Goal: Use online tool/utility: Utilize a website feature to perform a specific function

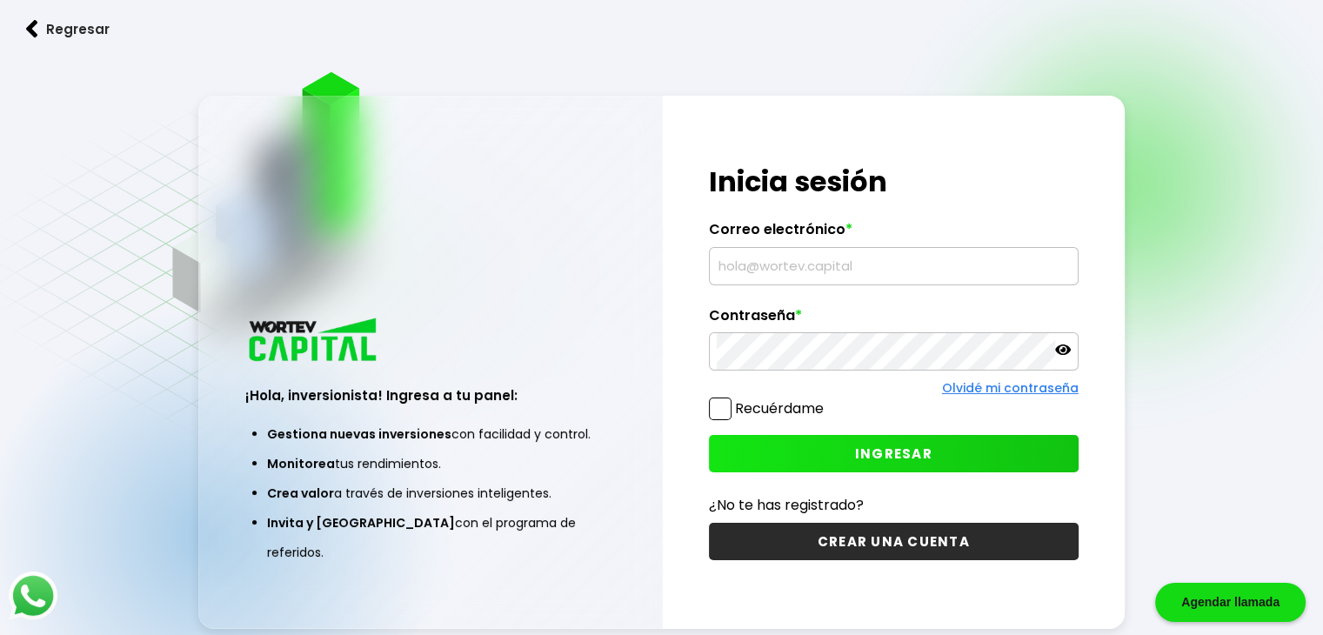
type input "[EMAIL_ADDRESS][DOMAIN_NAME]"
click at [825, 447] on button "INGRESAR" at bounding box center [894, 453] width 370 height 37
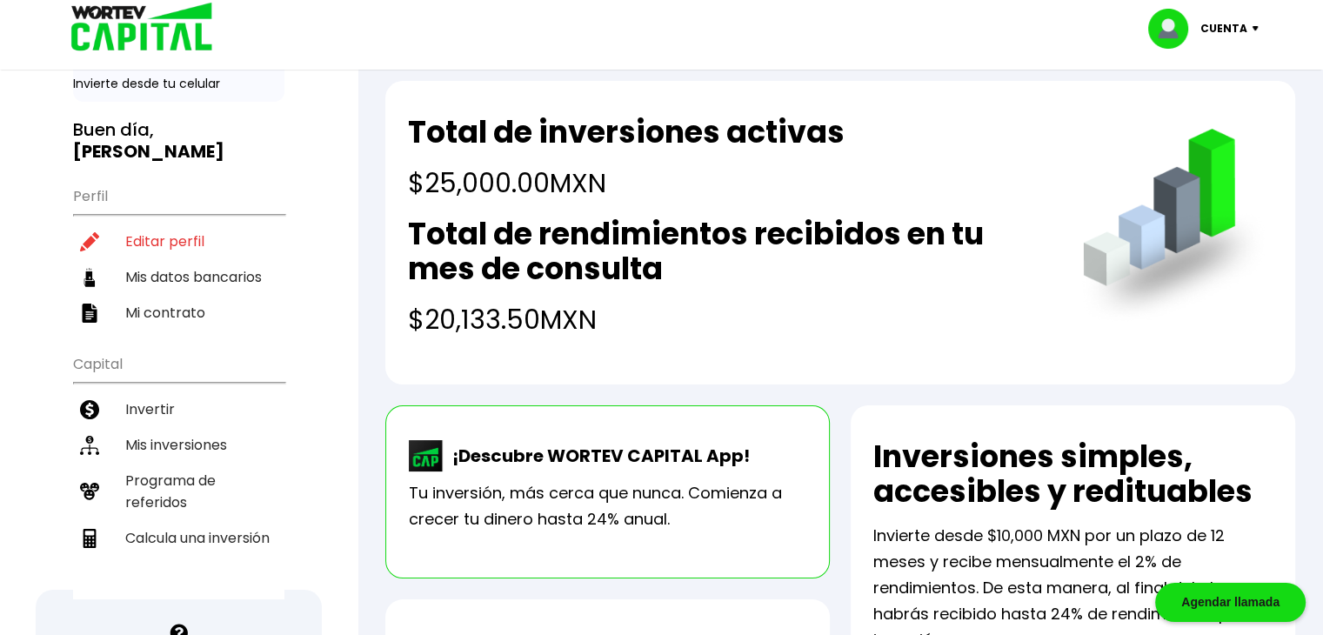
scroll to position [89, 0]
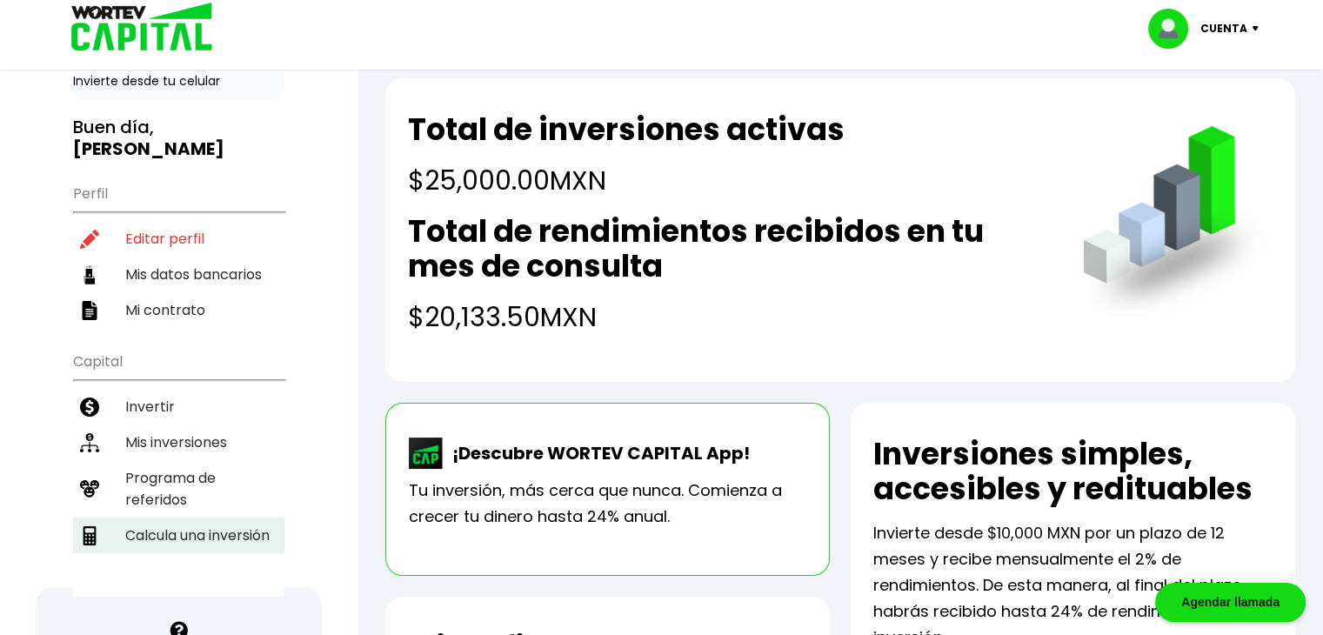
click at [229, 517] on li "Calcula una inversión" at bounding box center [178, 535] width 211 height 36
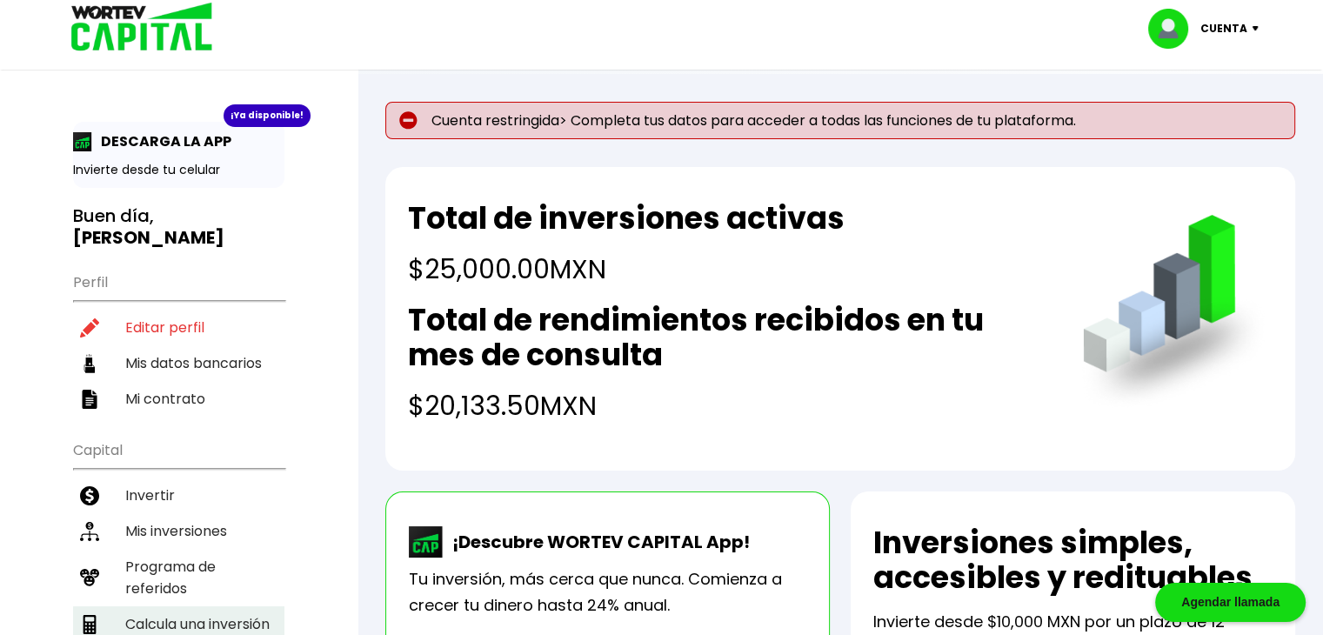
select select "1"
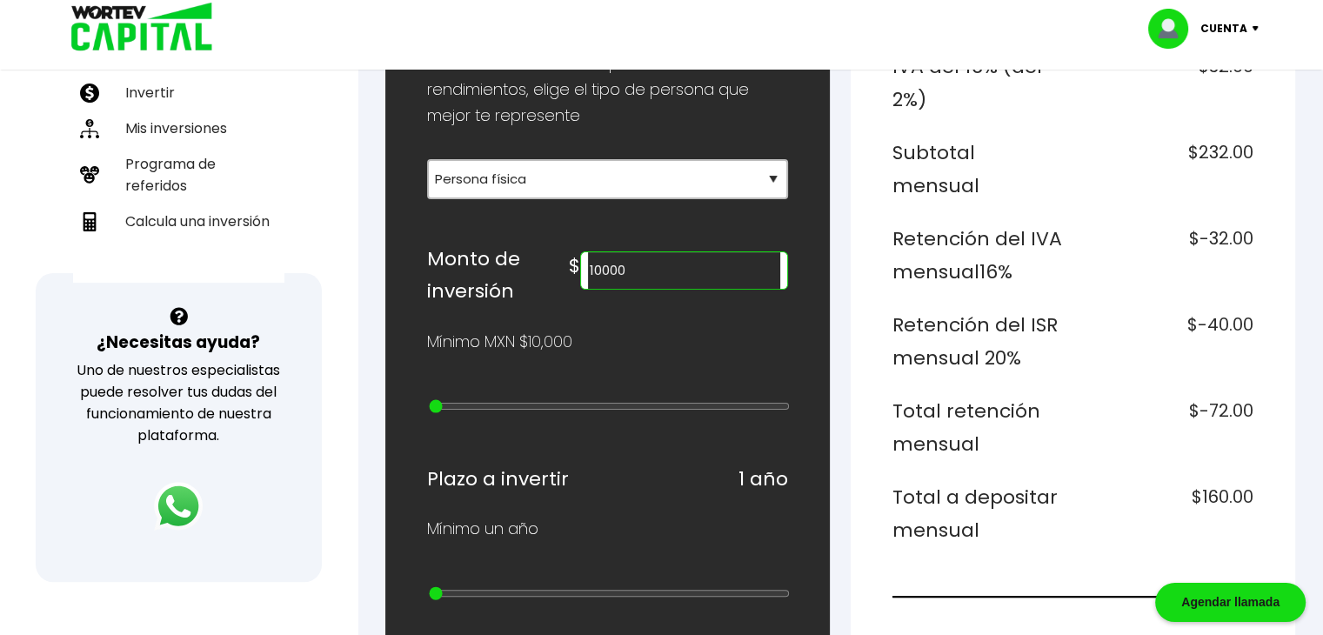
scroll to position [404, 0]
click at [684, 266] on input "10000" at bounding box center [684, 269] width 192 height 37
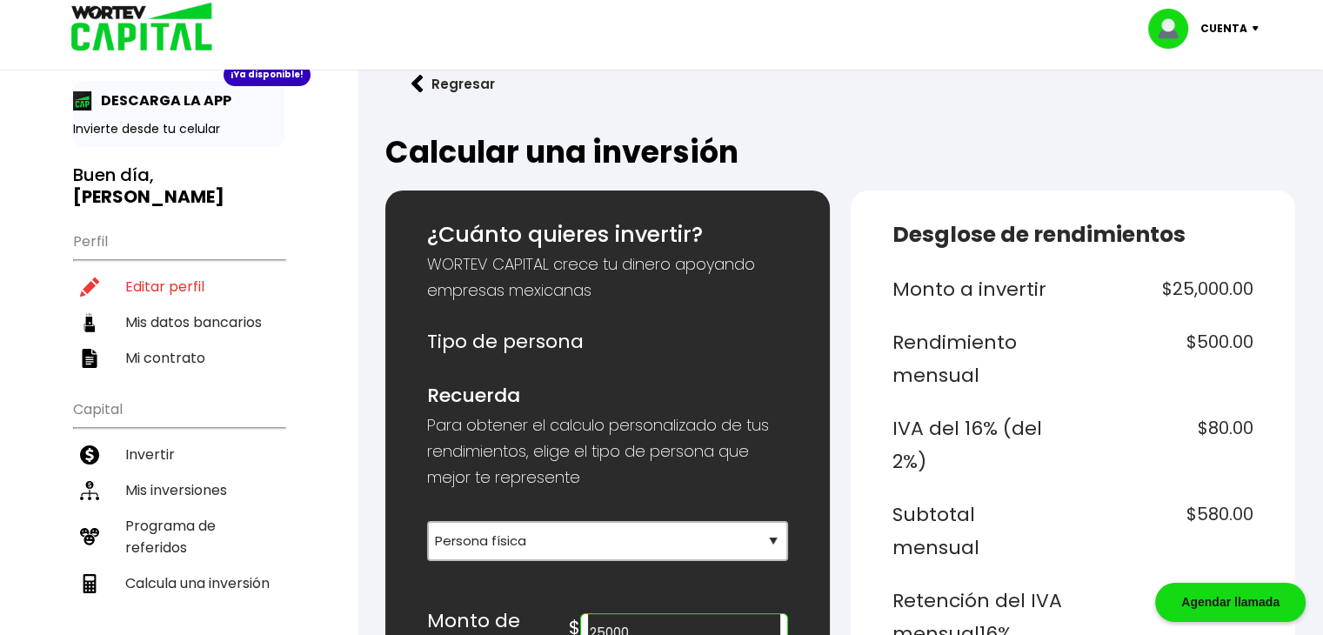
scroll to position [0, 0]
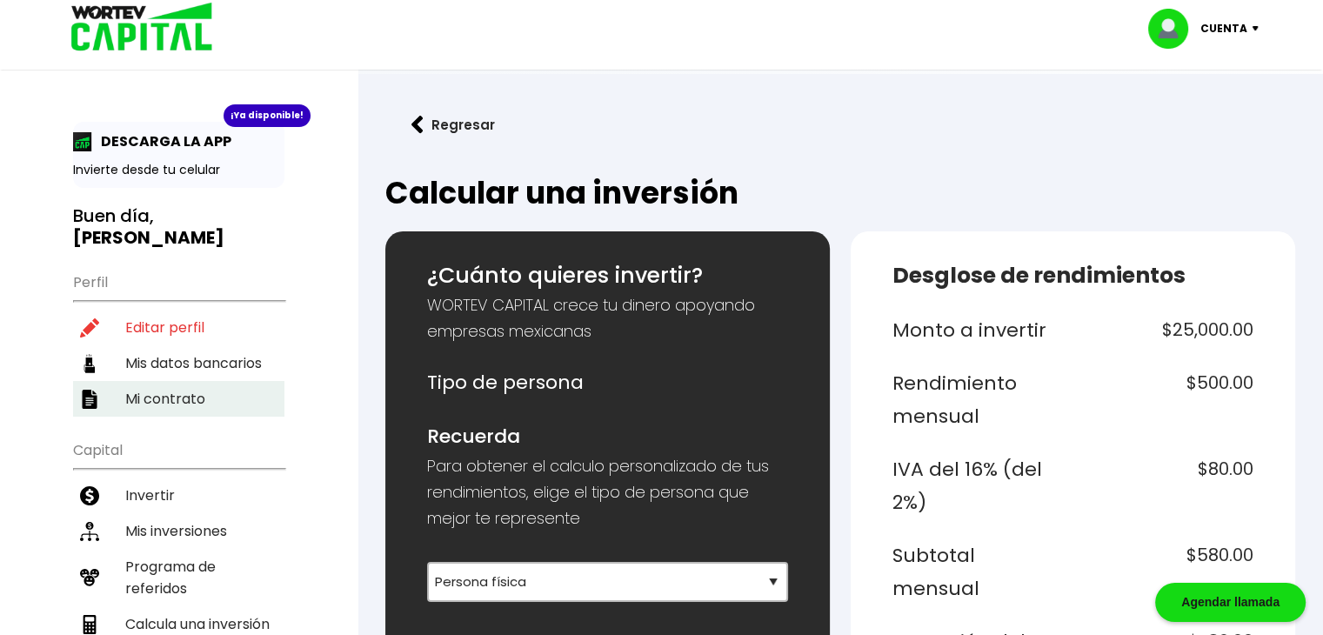
type input "25000"
click at [170, 381] on li "Mi contrato" at bounding box center [178, 399] width 211 height 36
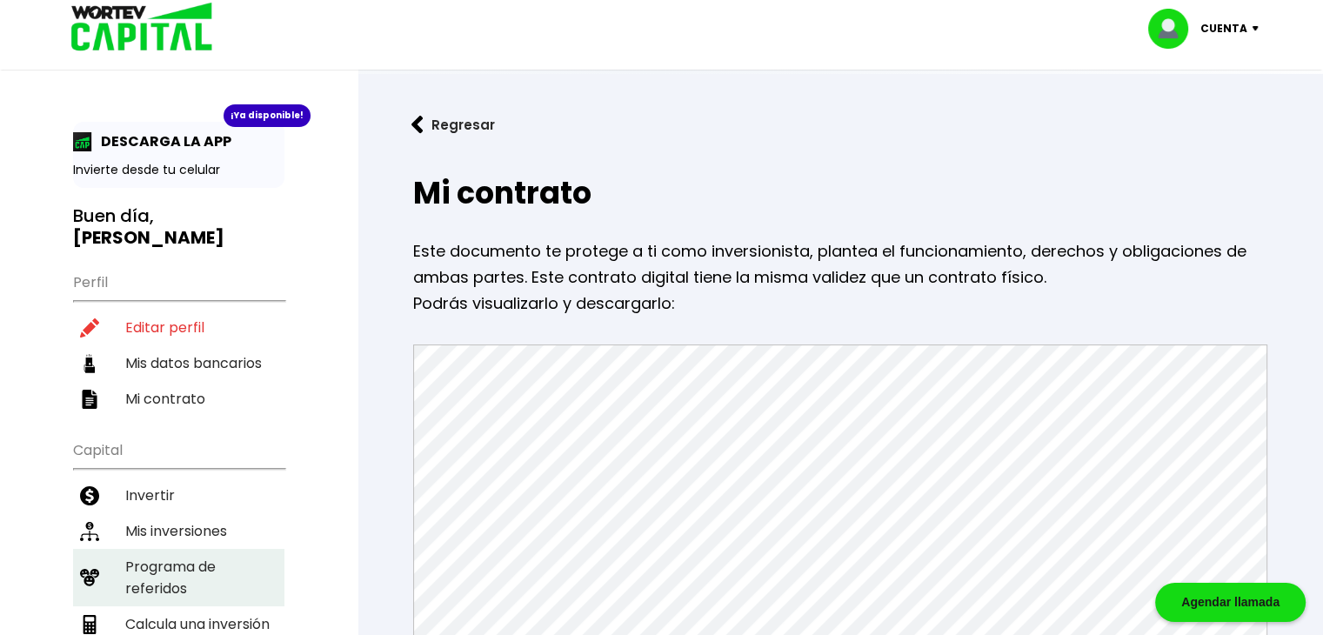
click at [181, 554] on li "Programa de referidos" at bounding box center [178, 577] width 211 height 57
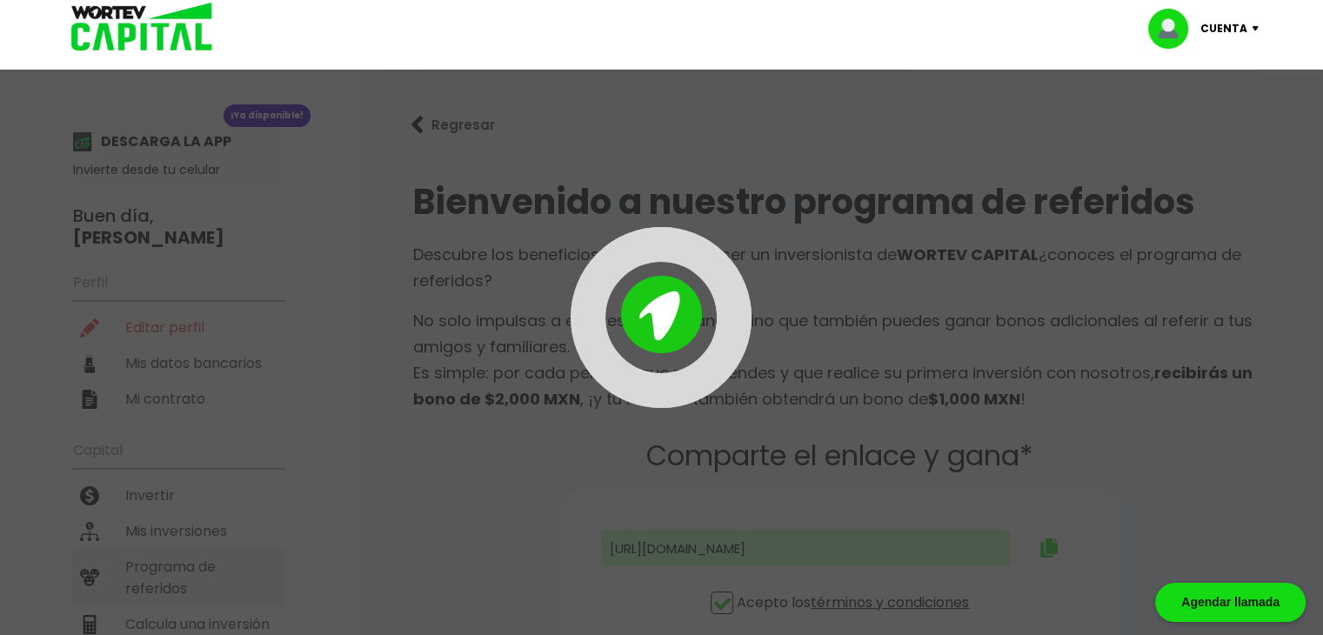
type input "[URL][DOMAIN_NAME]"
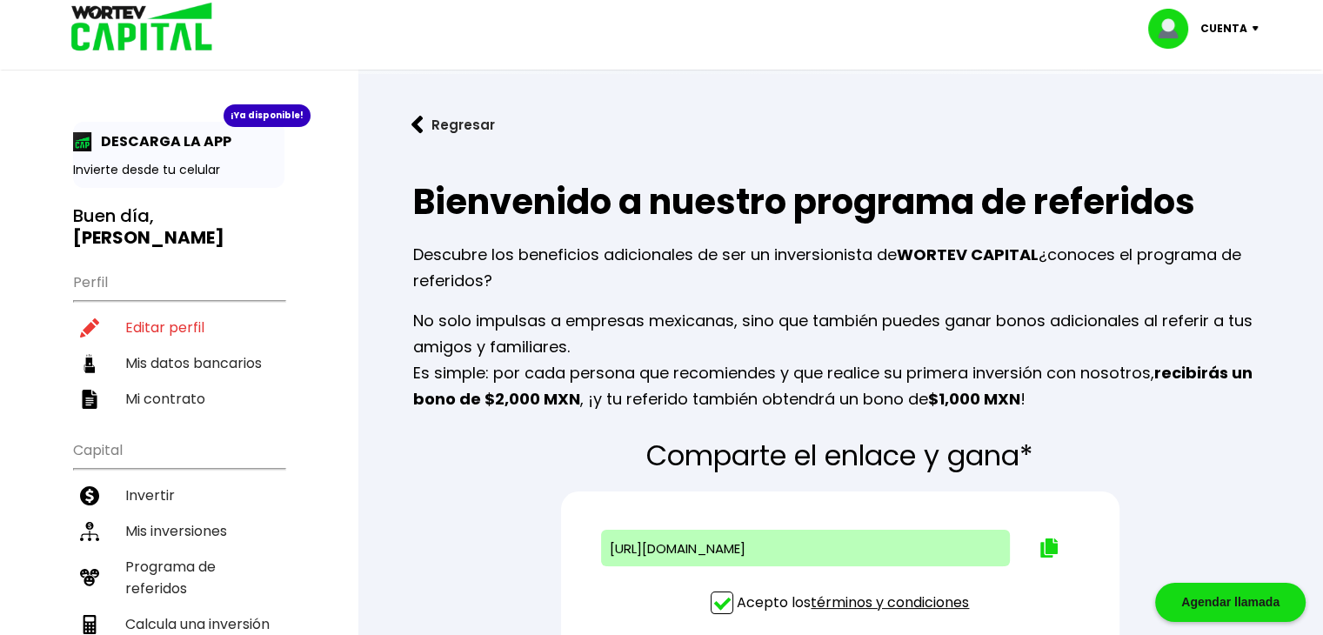
click at [1225, 37] on p "Cuenta" at bounding box center [1223, 29] width 47 height 26
click at [1205, 117] on li "Cerrar sesión" at bounding box center [1205, 116] width 139 height 36
